Goal: Subscribe to service/newsletter

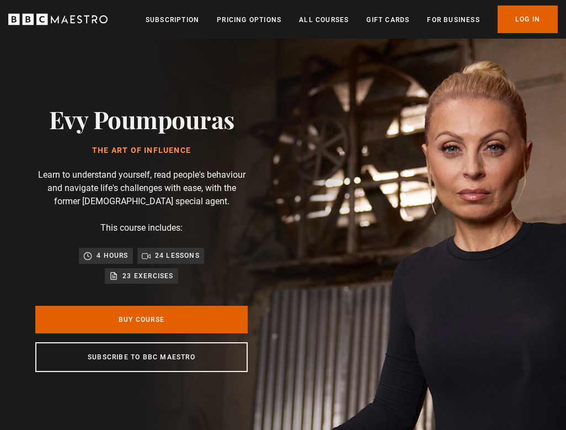
scroll to position [0, 386]
click at [316, 23] on link "All Courses" at bounding box center [324, 19] width 50 height 11
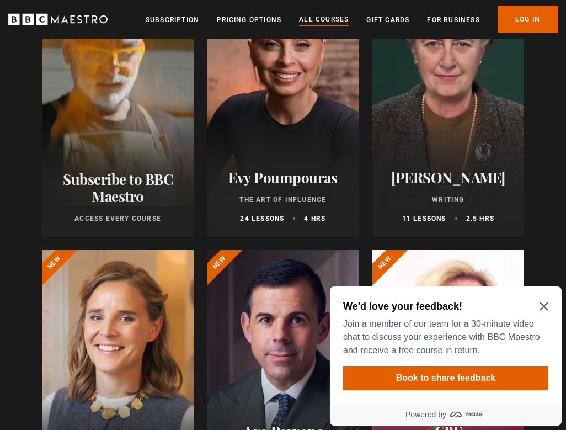
scroll to position [204, 0]
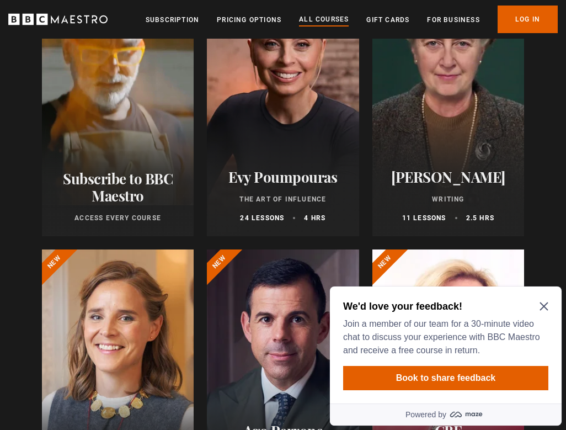
click at [499, 63] on div at bounding box center [448, 103] width 152 height 265
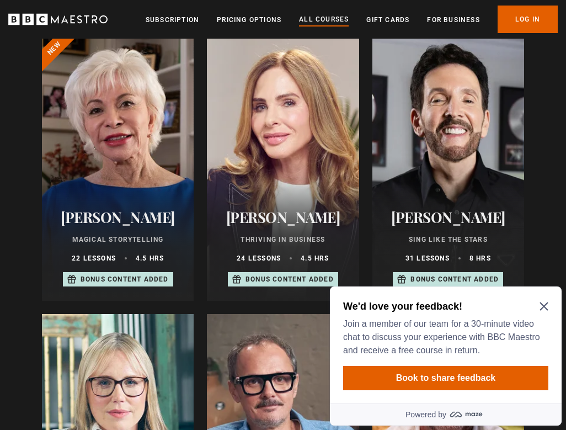
scroll to position [697, 0]
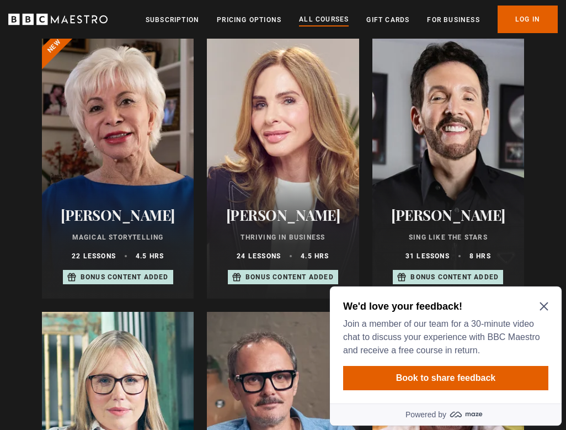
click at [327, 111] on div at bounding box center [283, 166] width 152 height 265
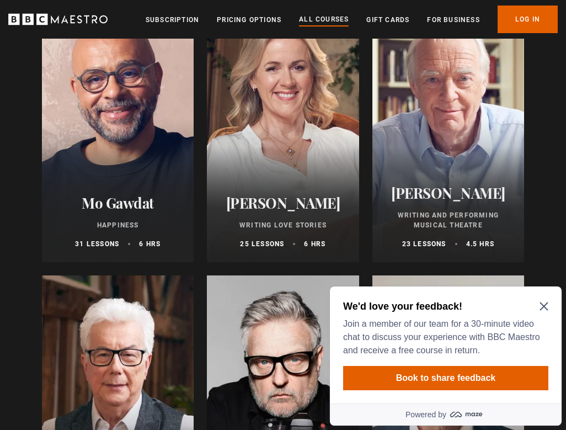
scroll to position [2125, 0]
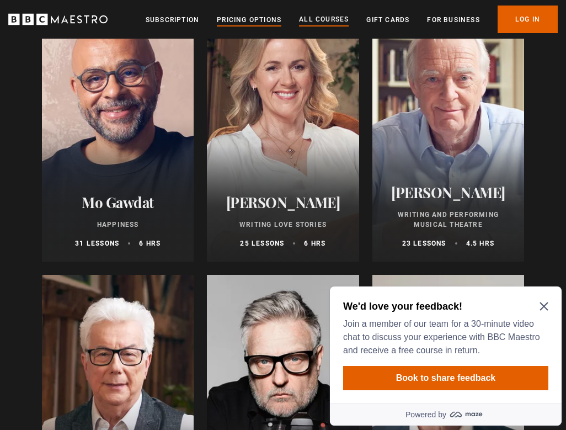
click at [253, 17] on link "Pricing Options" at bounding box center [249, 19] width 65 height 11
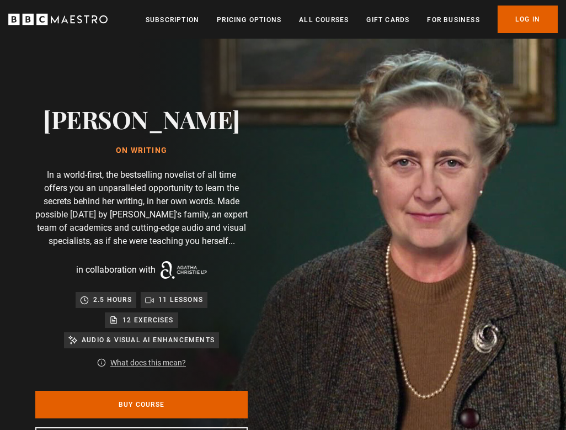
scroll to position [0, 145]
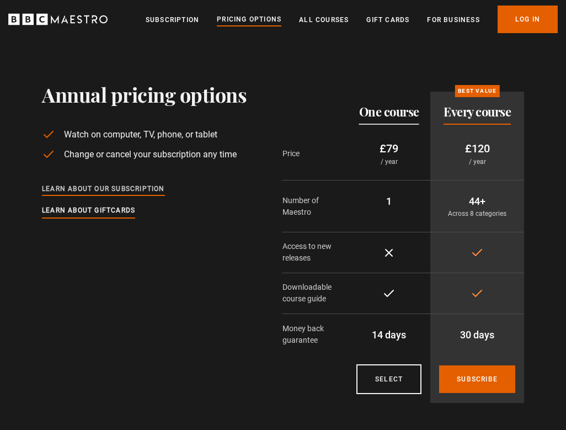
click at [104, 188] on link "Learn about our subscription" at bounding box center [103, 189] width 123 height 12
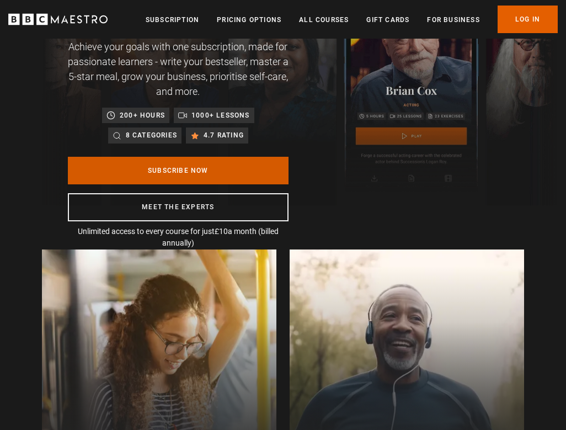
scroll to position [102, 0]
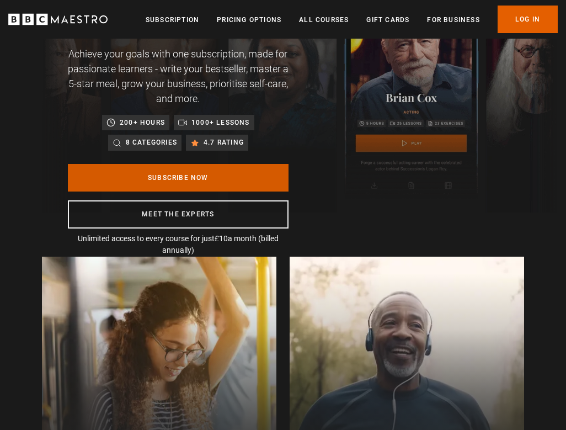
click at [138, 174] on link "Subscribe Now" at bounding box center [178, 178] width 221 height 28
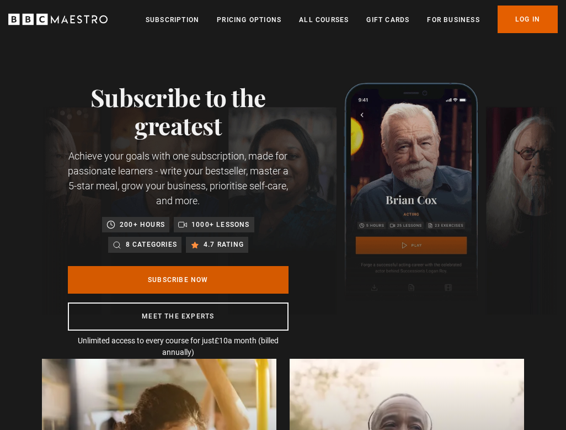
scroll to position [0, 145]
click at [148, 282] on link "Subscribe Now" at bounding box center [178, 280] width 221 height 28
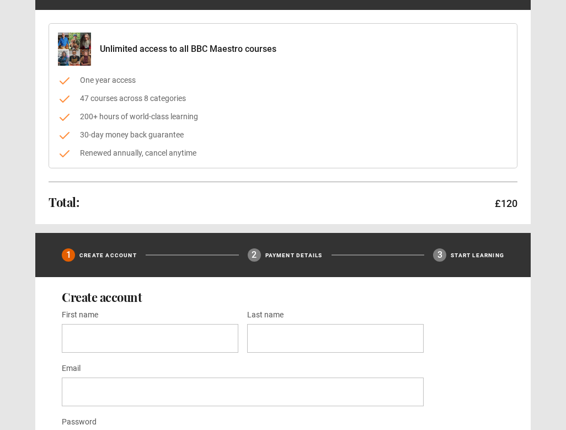
scroll to position [109, 0]
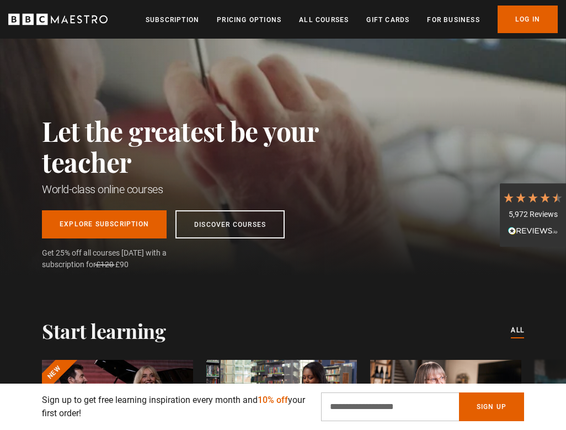
scroll to position [0, 723]
